Goal: Task Accomplishment & Management: Use online tool/utility

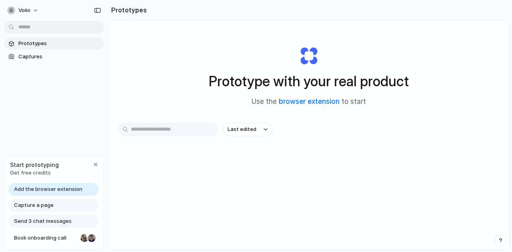
click at [63, 187] on span "Add the browser extension" at bounding box center [48, 189] width 68 height 8
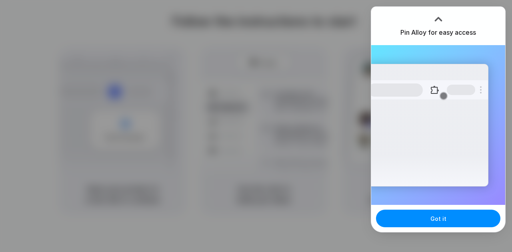
click at [287, 6] on div at bounding box center [256, 126] width 512 height 252
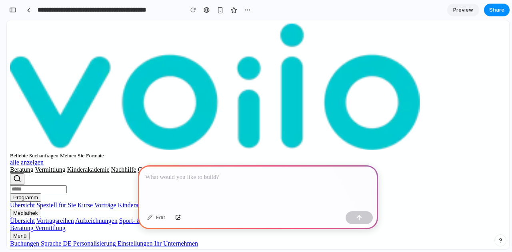
click at [245, 191] on div at bounding box center [258, 186] width 240 height 43
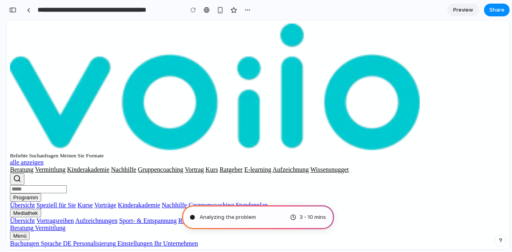
type input "**********"
